Goal: Information Seeking & Learning: Learn about a topic

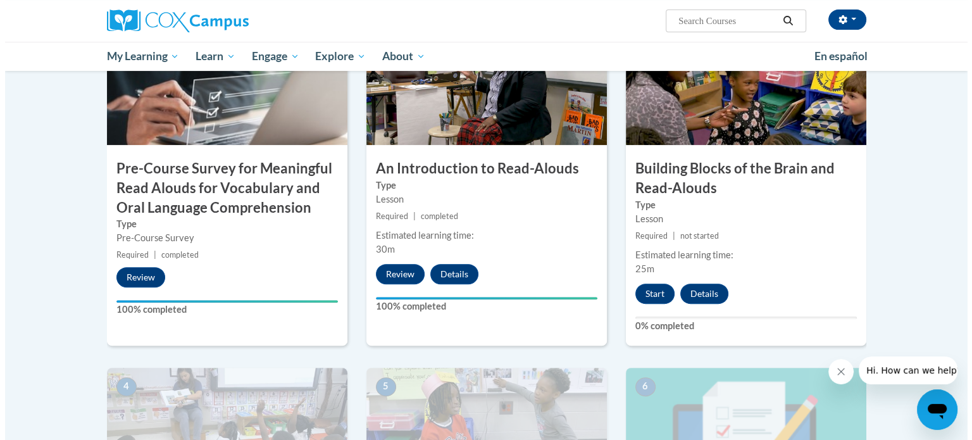
scroll to position [293, 0]
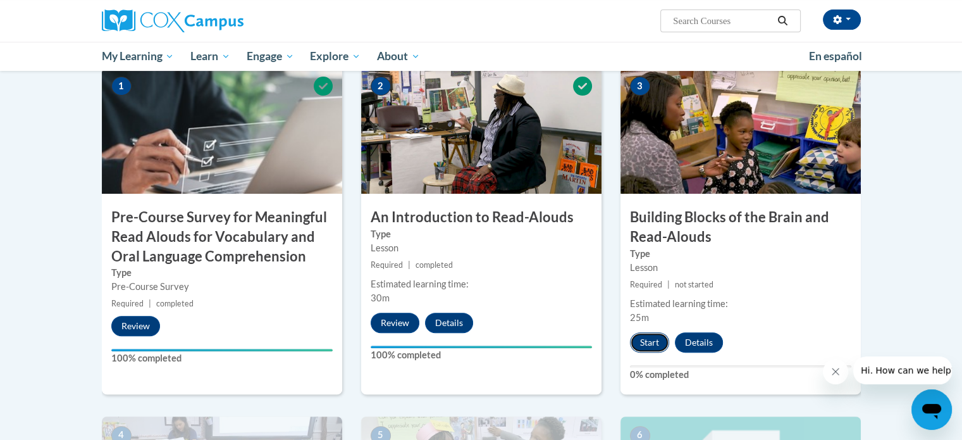
click at [642, 336] on button "Start" at bounding box center [649, 342] width 39 height 20
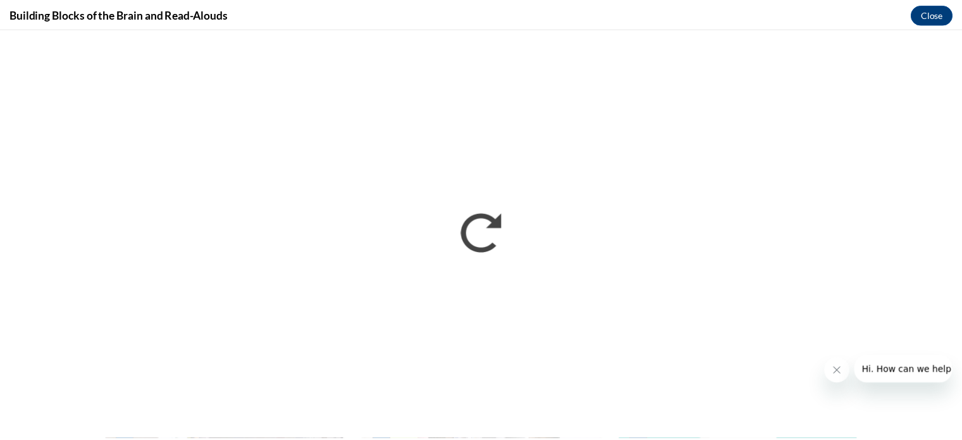
scroll to position [0, 0]
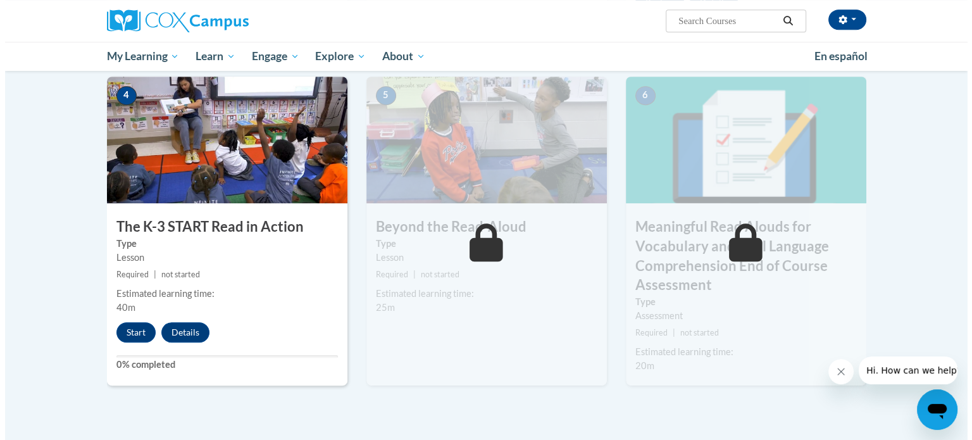
scroll to position [633, 0]
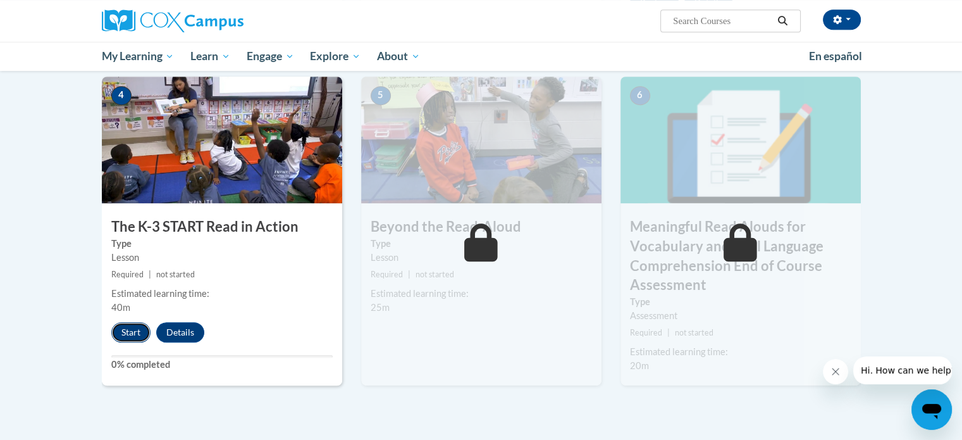
click at [130, 332] on button "Start" at bounding box center [130, 332] width 39 height 20
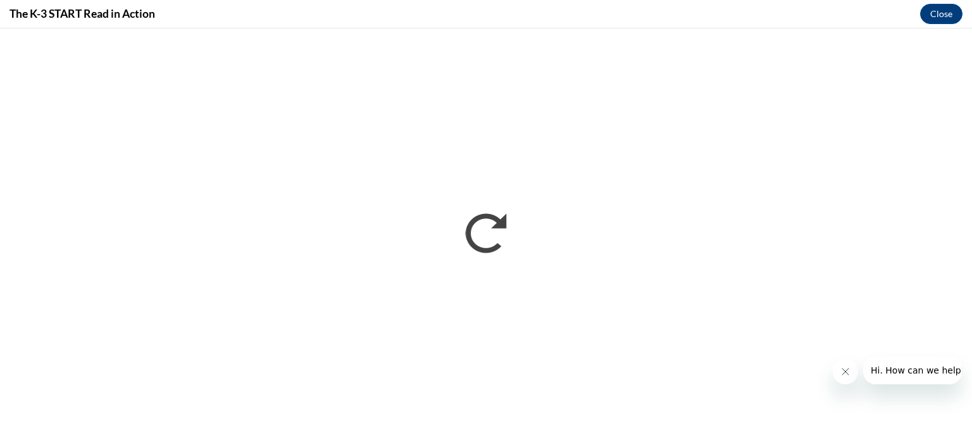
scroll to position [0, 0]
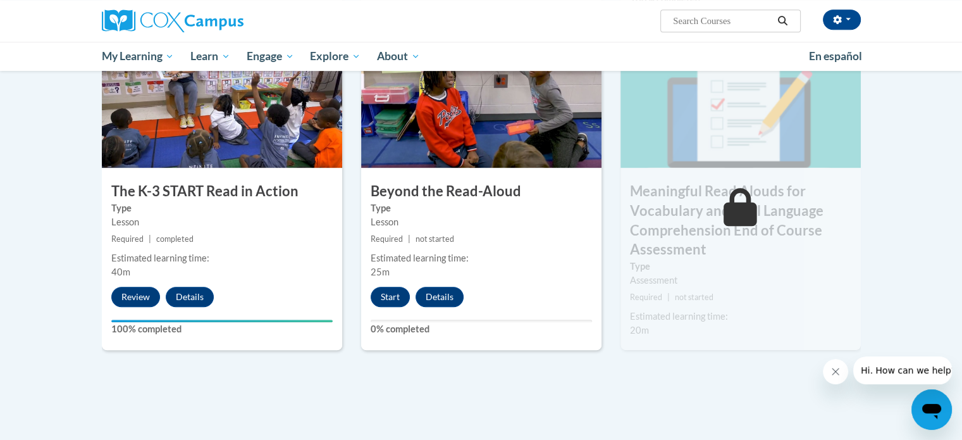
scroll to position [672, 0]
